Goal: Find specific page/section

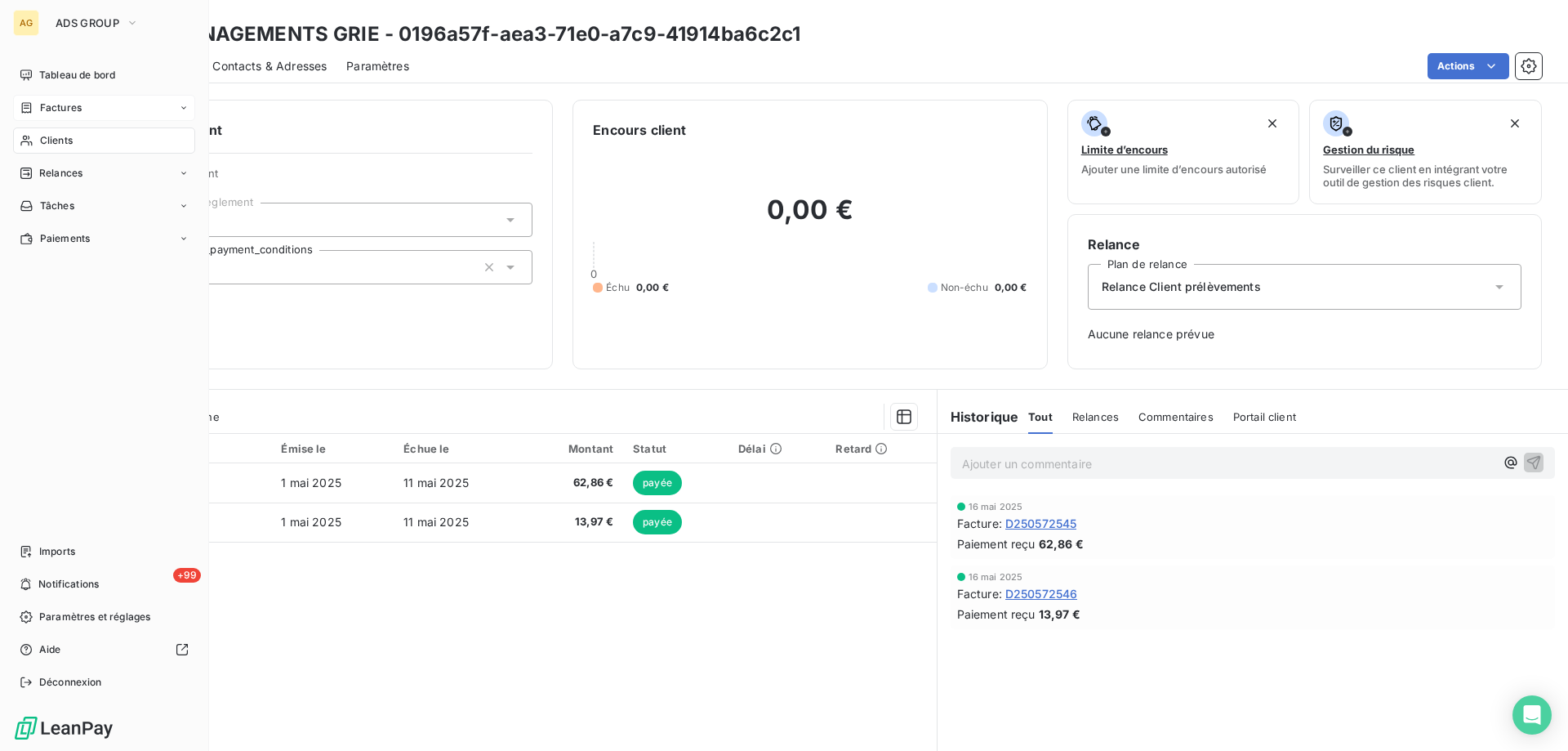
click at [55, 107] on span "Factures" at bounding box center [60, 107] width 42 height 15
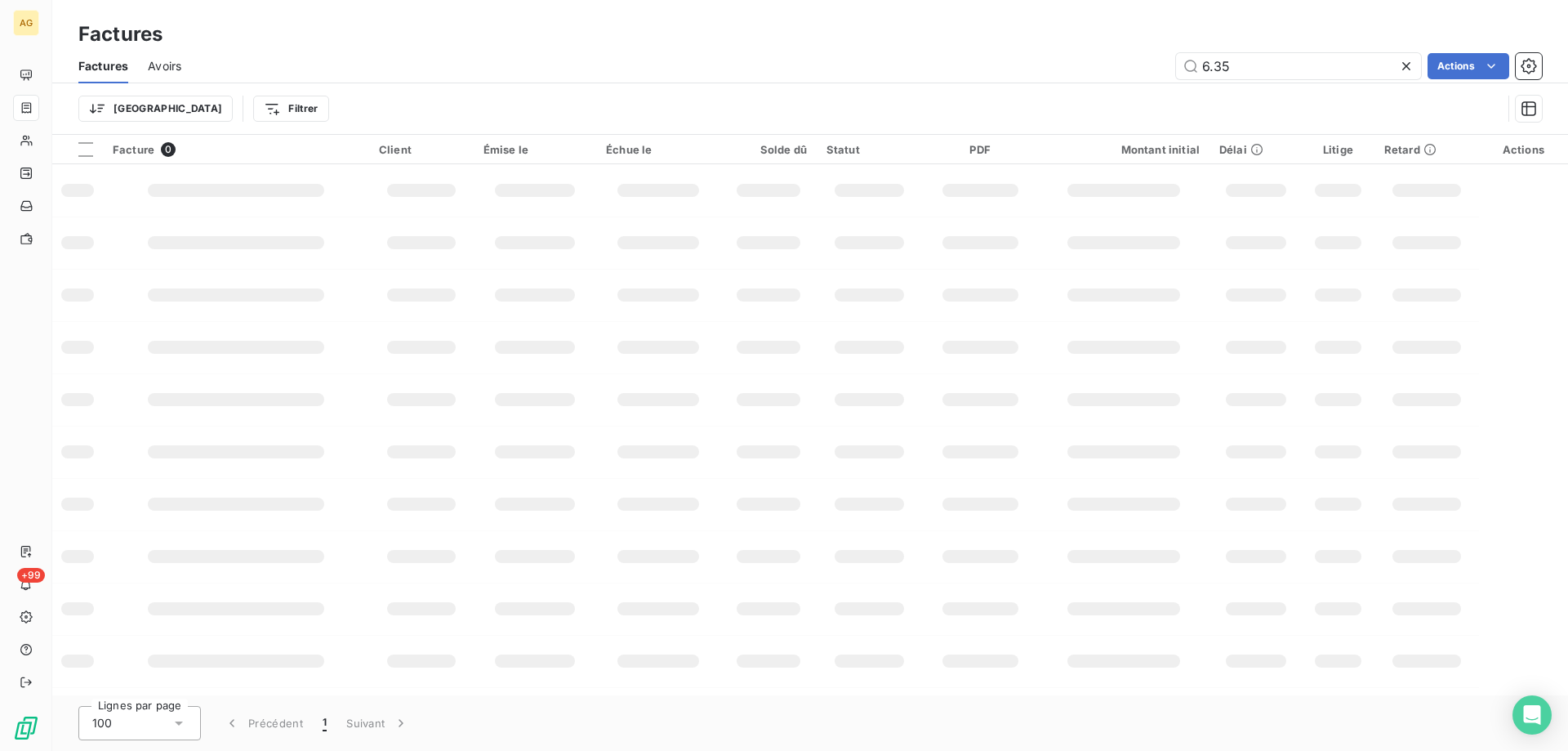
click at [999, 68] on div "6.35 Actions" at bounding box center [871, 66] width 1341 height 26
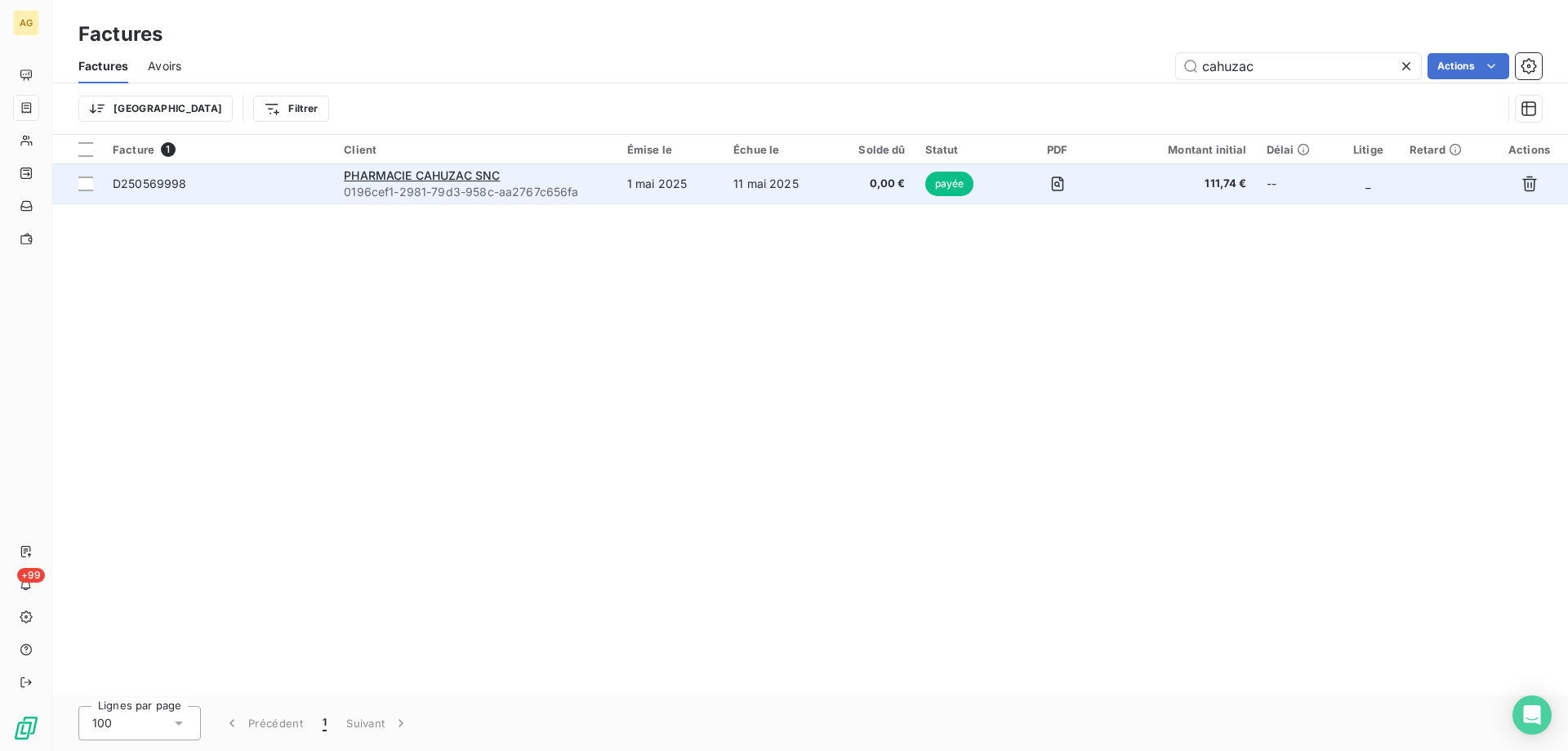
type input "cahuzac"
click at [138, 186] on span "D250569998" at bounding box center [150, 184] width 75 height 14
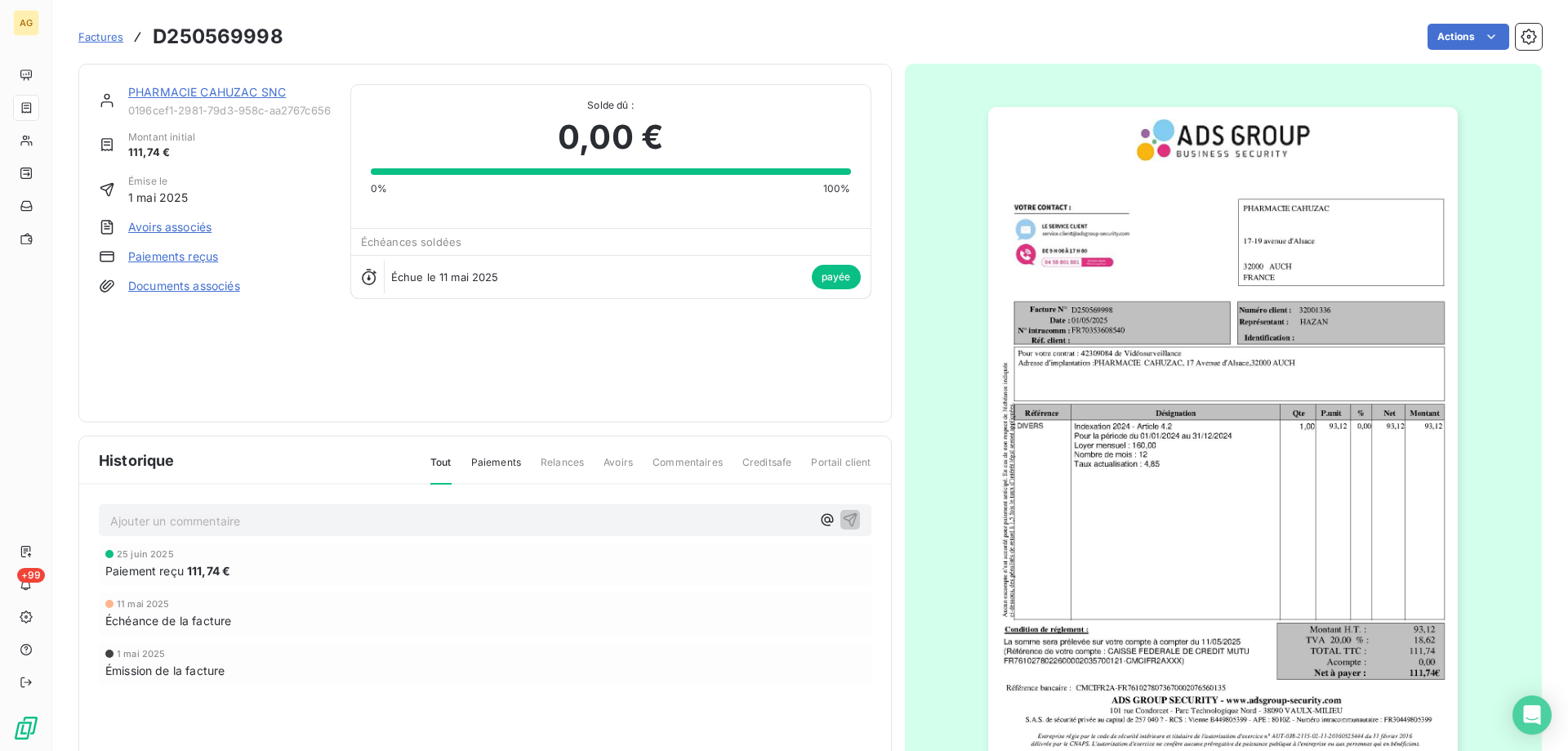
click at [180, 92] on link "PHARMACIE CAHUZAC SNC" at bounding box center [207, 92] width 158 height 14
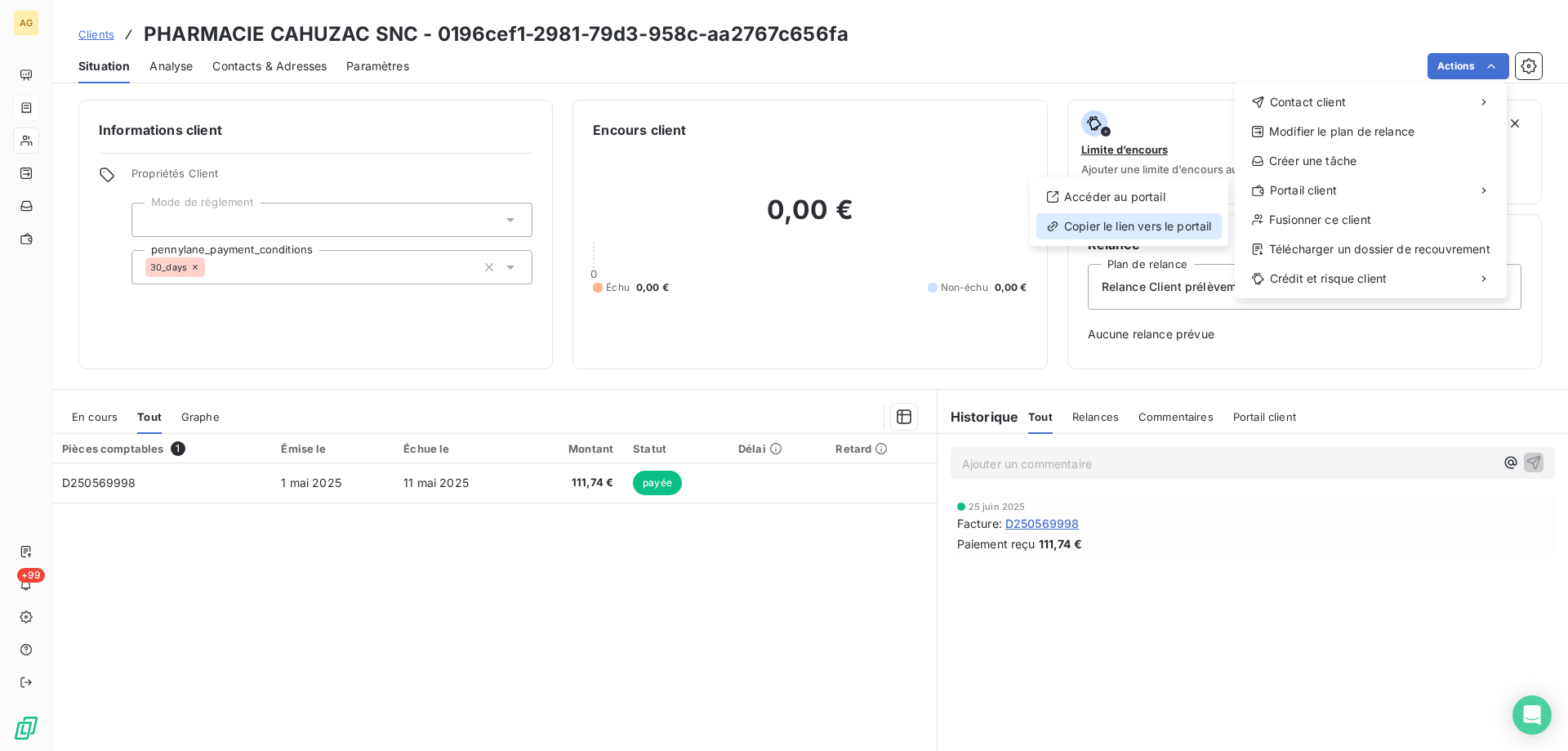
click at [1085, 226] on div "Copier le lien vers le portail" at bounding box center [1129, 225] width 185 height 26
